Goal: Navigation & Orientation: Find specific page/section

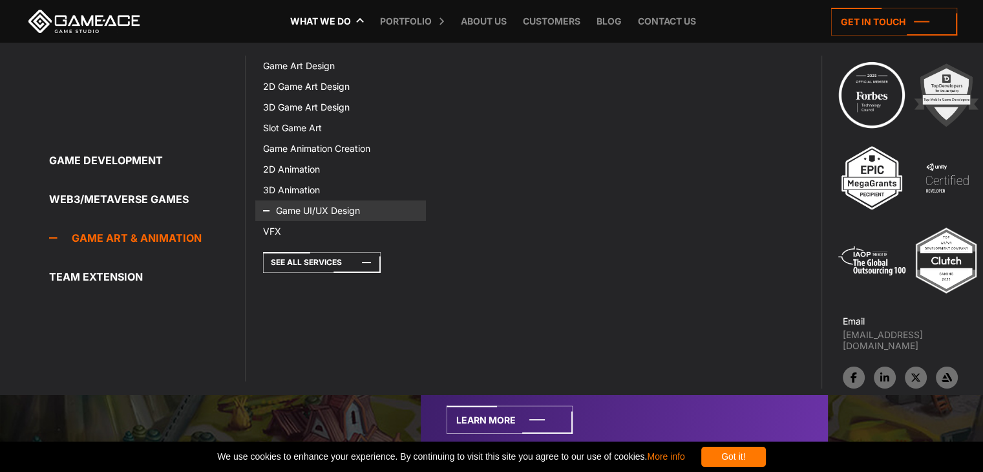
click at [273, 206] on icon at bounding box center [278, 210] width 31 height 21
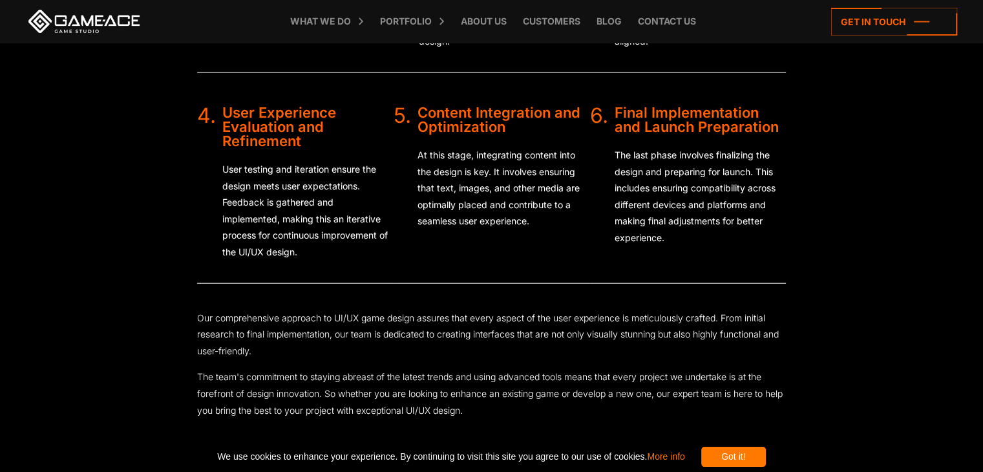
scroll to position [2839, 0]
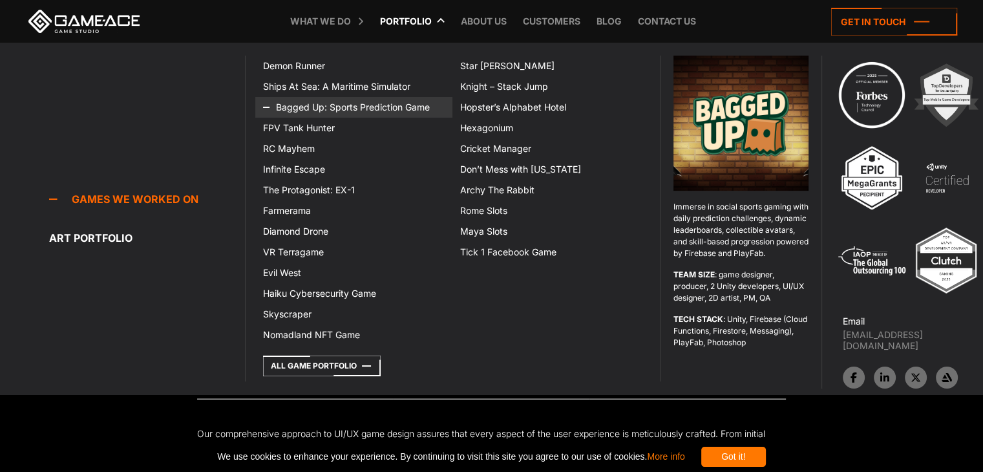
click at [301, 104] on link "Bagged Up: Sports Prediction Game" at bounding box center [353, 107] width 197 height 21
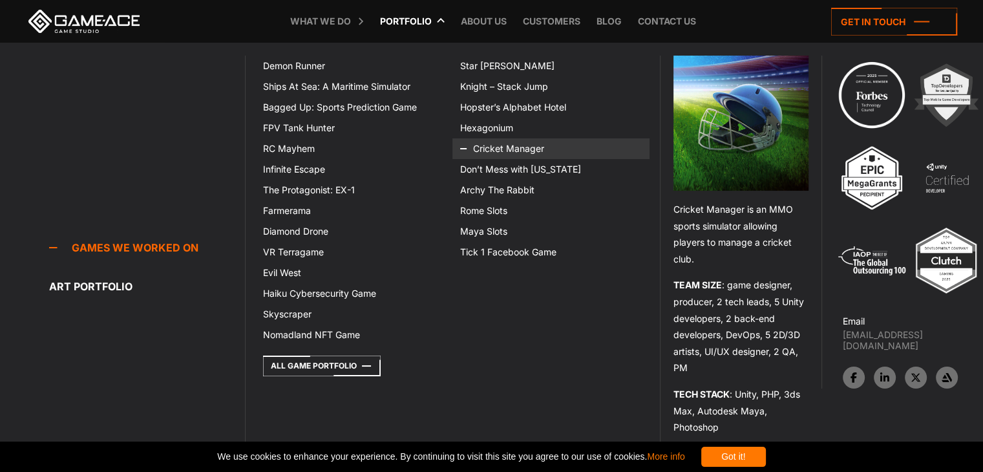
click at [535, 153] on link "Cricket Manager" at bounding box center [550, 148] width 197 height 21
